Goal: Navigation & Orientation: Find specific page/section

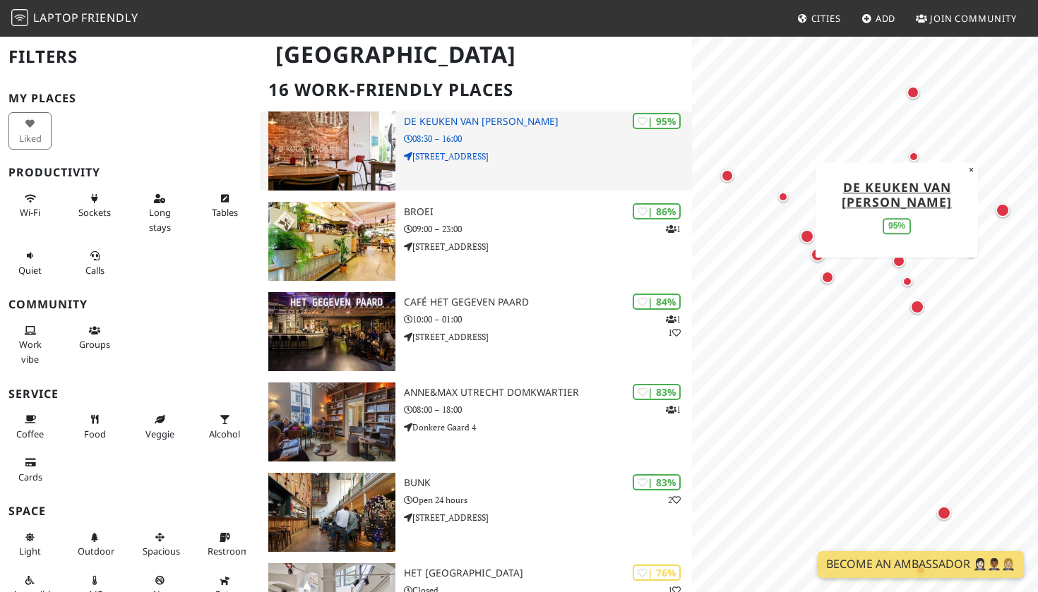
scroll to position [107, 0]
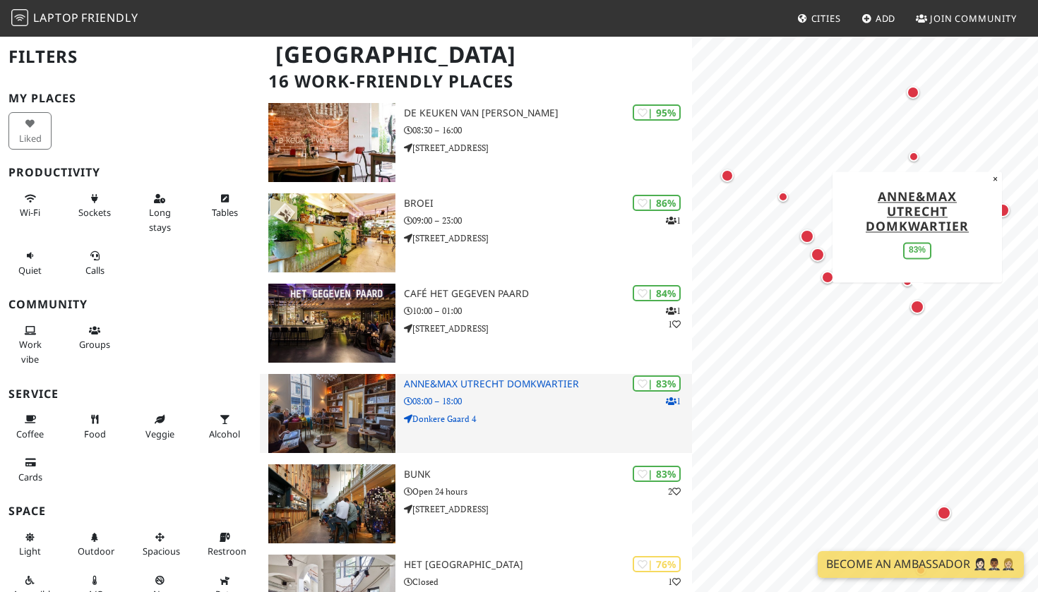
click at [311, 410] on img at bounding box center [331, 413] width 127 height 79
click at [342, 412] on img at bounding box center [331, 413] width 127 height 79
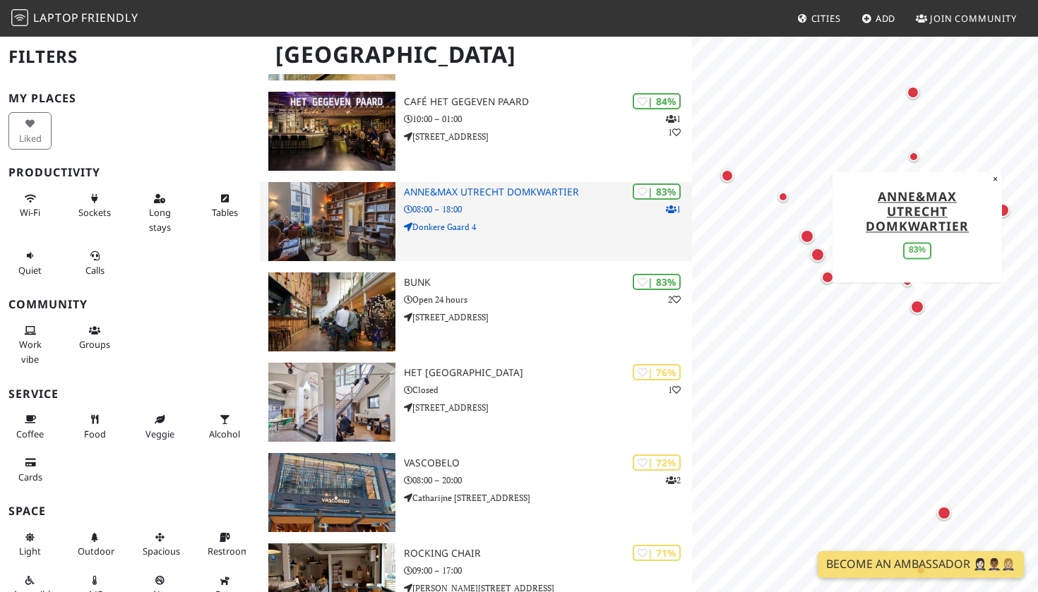
scroll to position [333, 0]
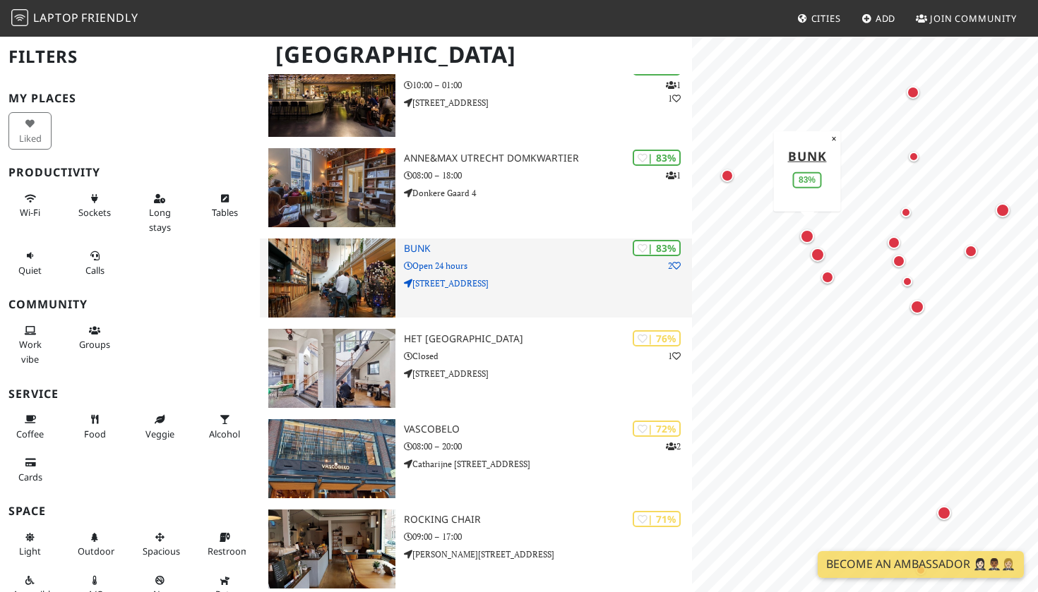
click at [342, 275] on img at bounding box center [331, 278] width 127 height 79
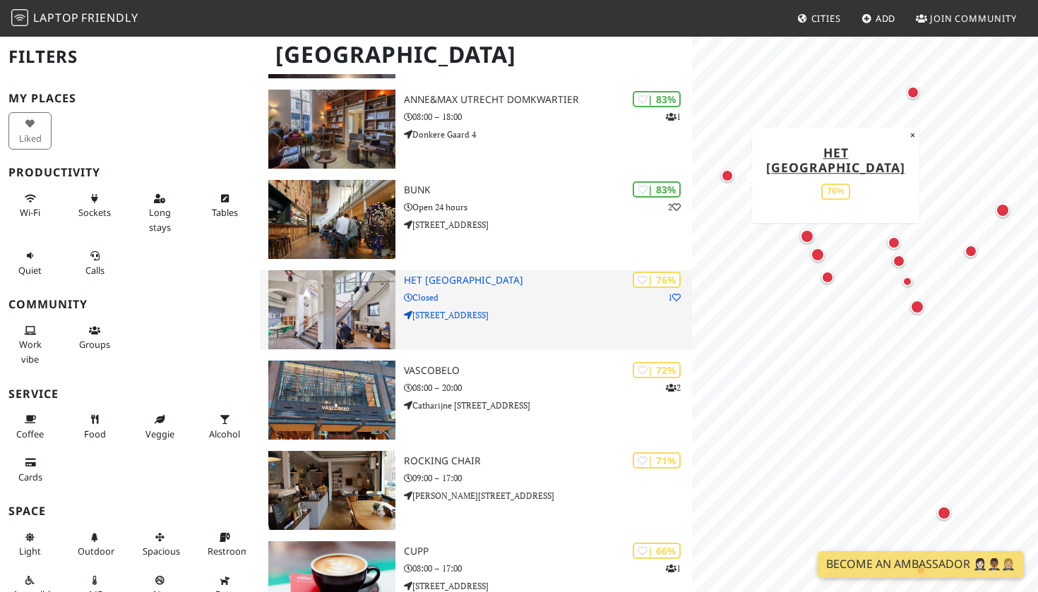
scroll to position [404, 0]
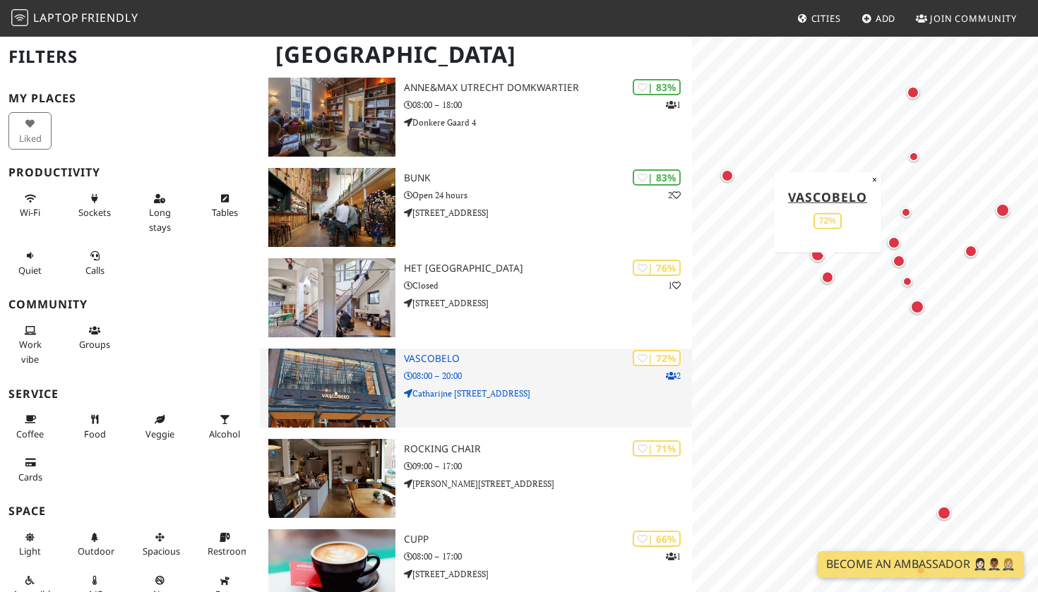
click at [364, 385] on img at bounding box center [331, 388] width 127 height 79
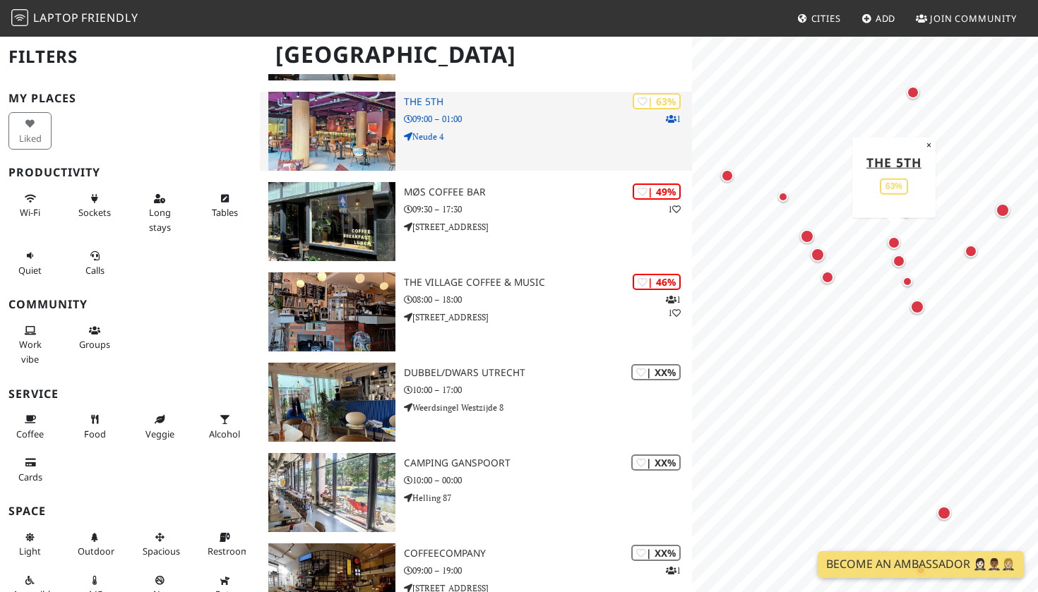
scroll to position [1038, 0]
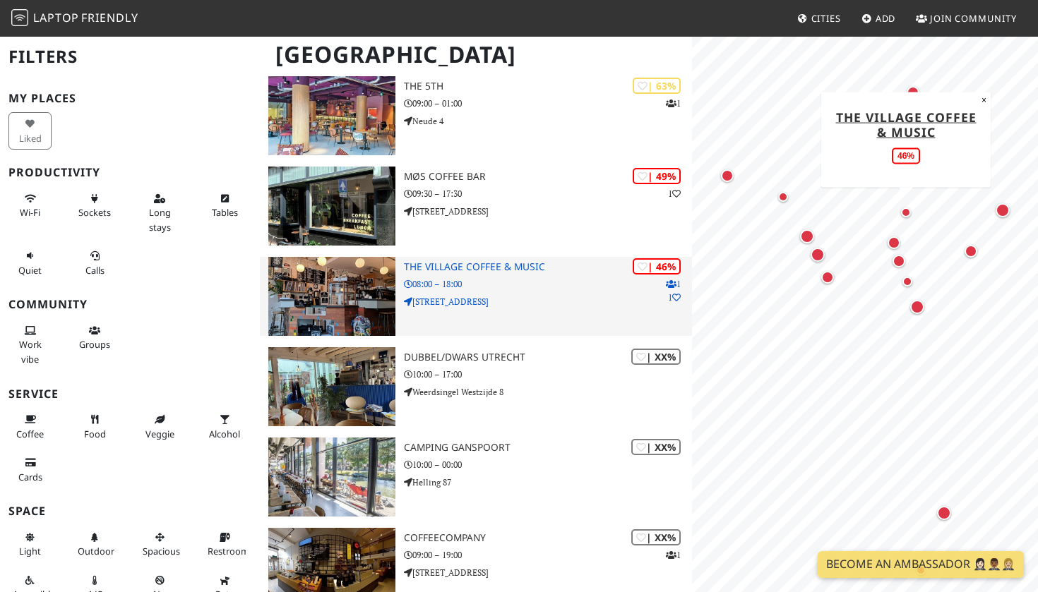
click at [351, 284] on img at bounding box center [331, 296] width 127 height 79
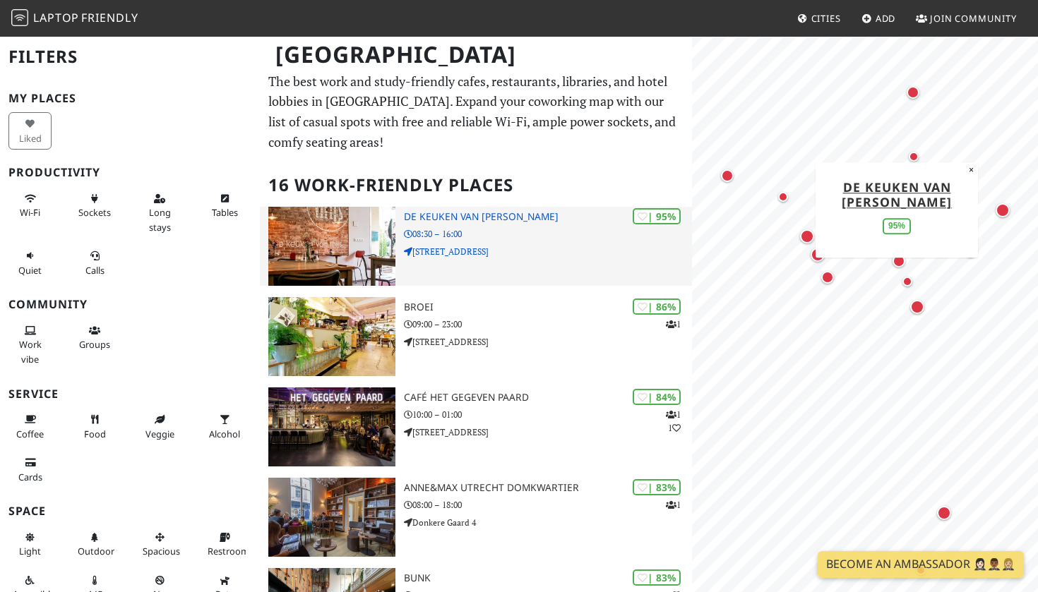
scroll to position [1, 0]
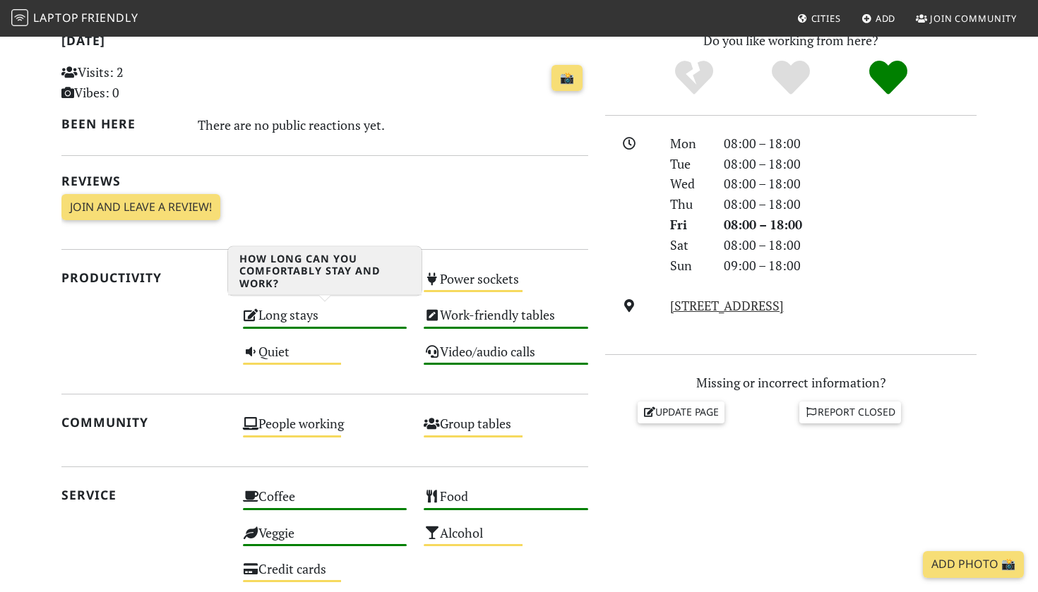
scroll to position [316, 0]
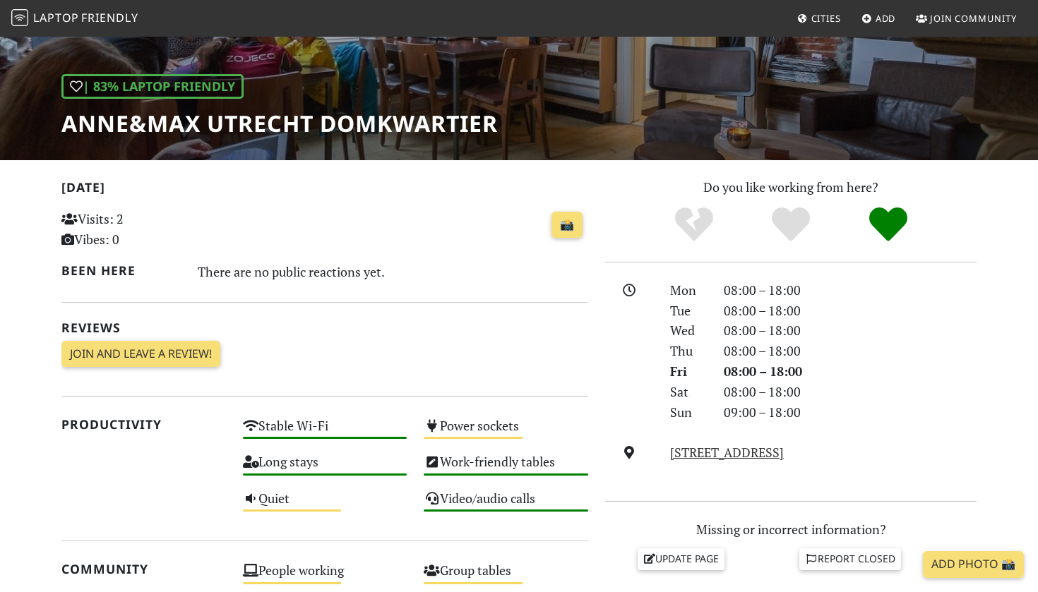
scroll to position [194, 0]
